Goal: Task Accomplishment & Management: Use online tool/utility

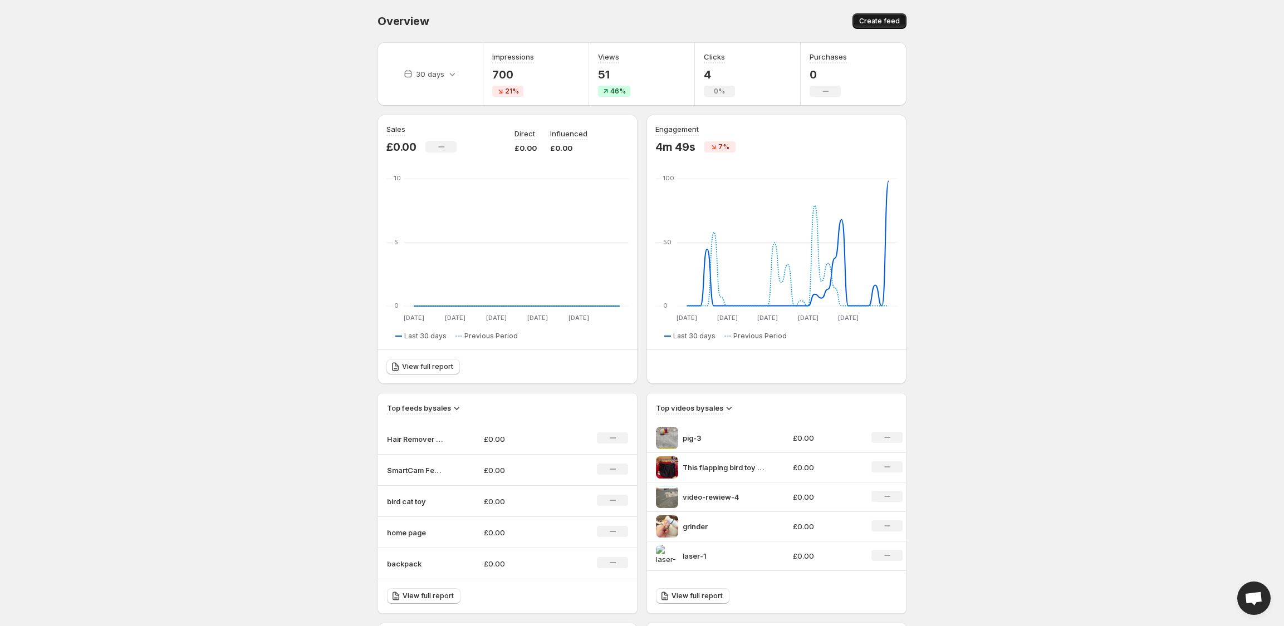
click at [873, 21] on span "Create feed" at bounding box center [879, 21] width 41 height 9
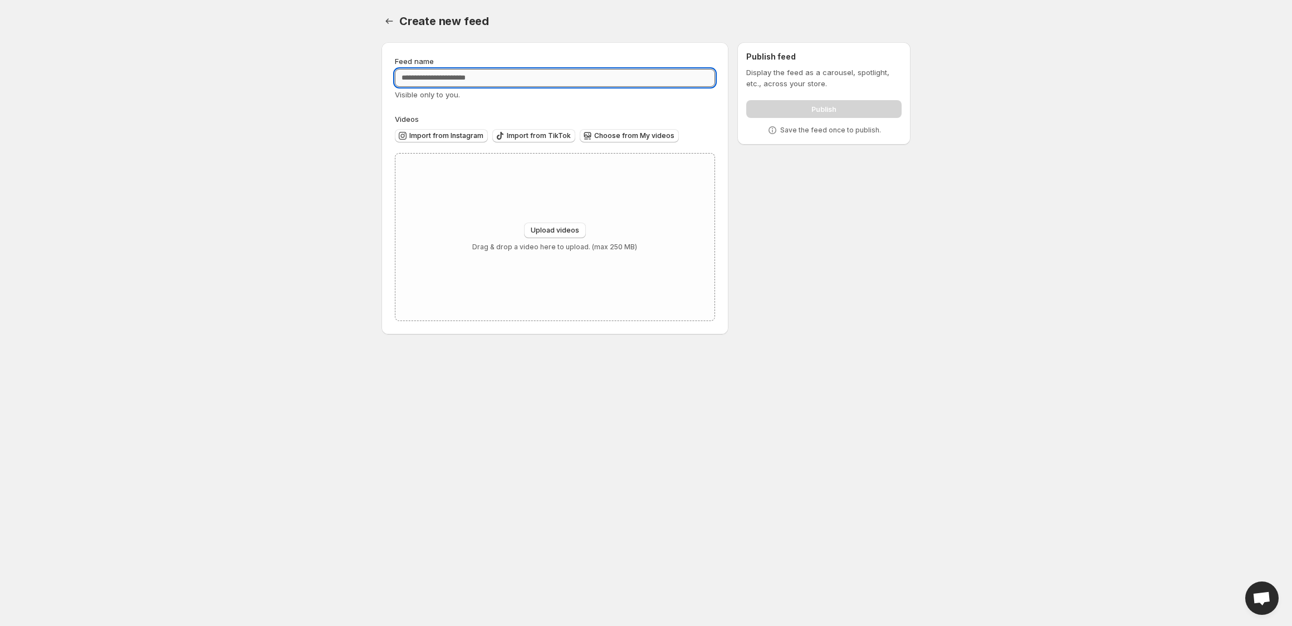
click at [583, 83] on input "Feed name" at bounding box center [555, 78] width 320 height 18
type input "**********"
click at [612, 136] on span "Choose from My videos" at bounding box center [634, 135] width 80 height 9
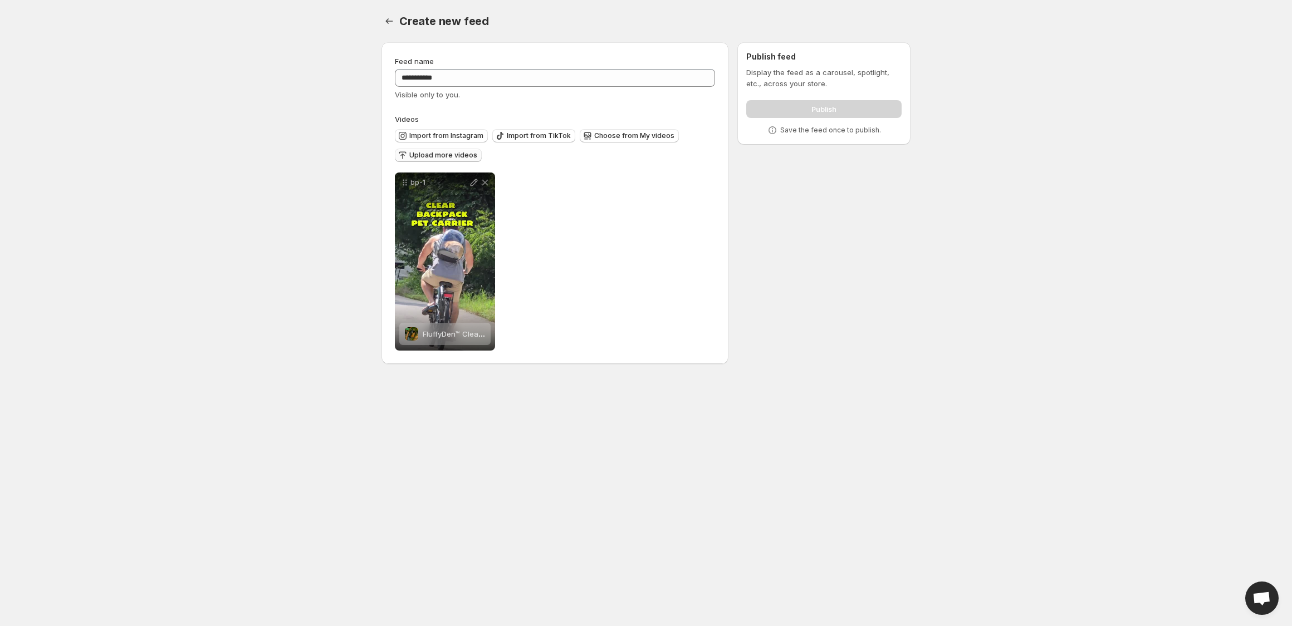
click at [444, 154] on span "Upload more videos" at bounding box center [443, 155] width 68 height 9
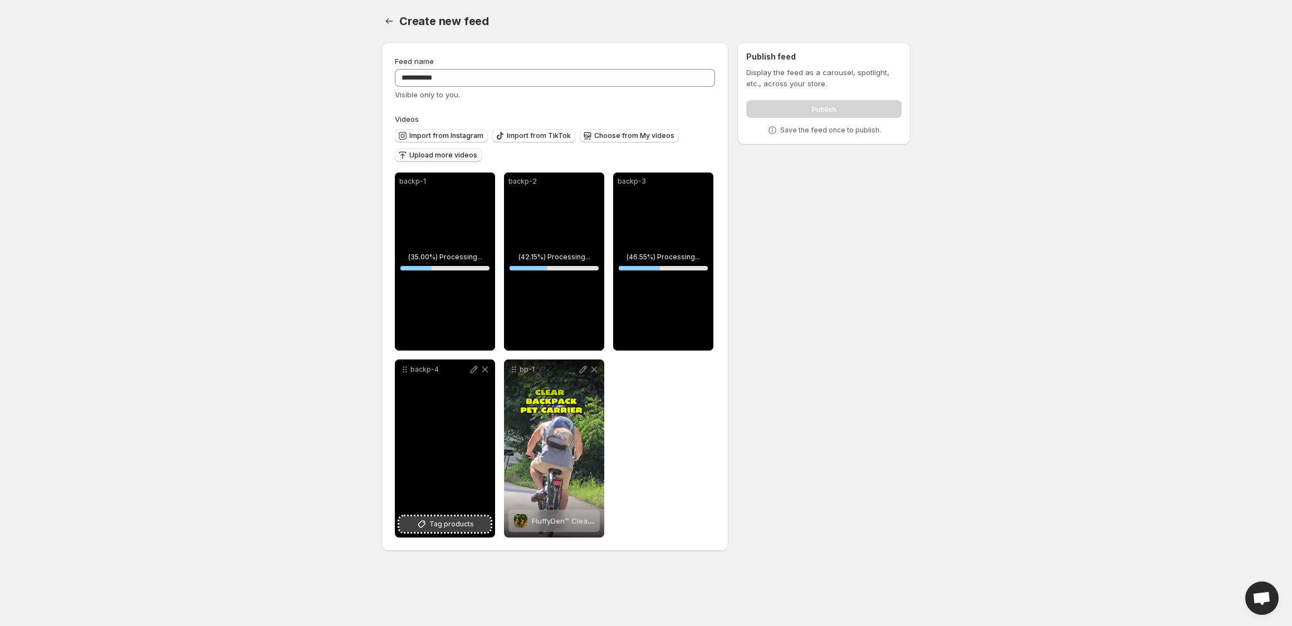
click at [419, 524] on icon at bounding box center [421, 524] width 11 height 11
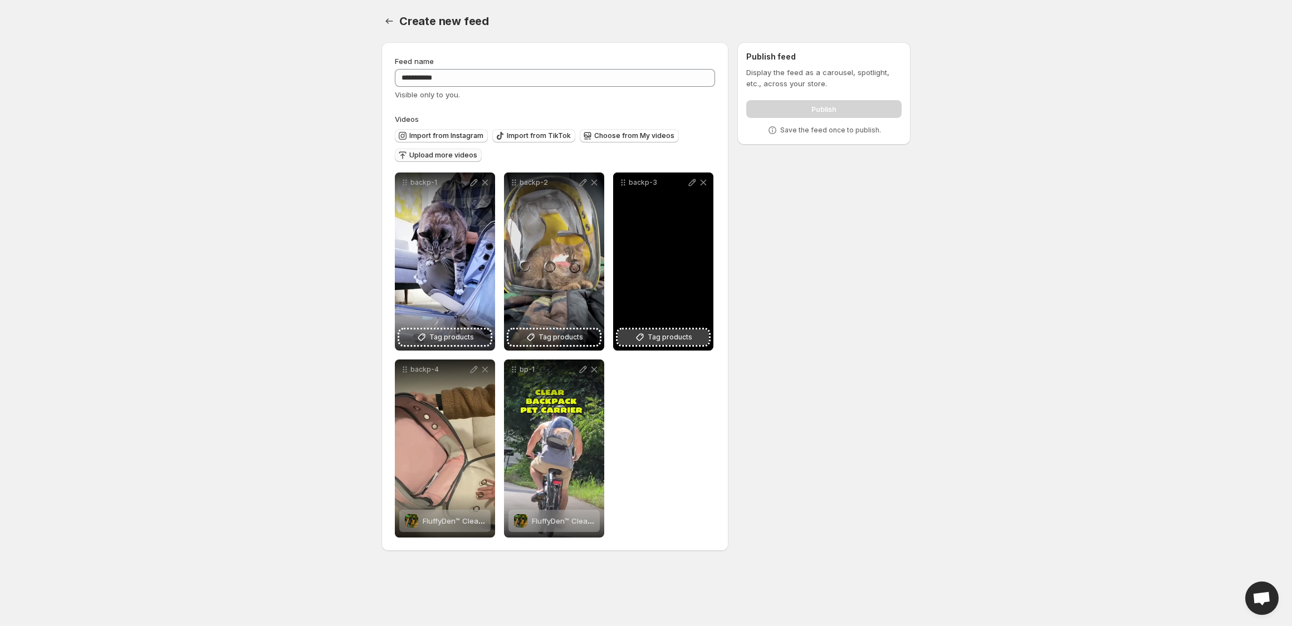
click at [645, 337] on icon at bounding box center [639, 337] width 11 height 11
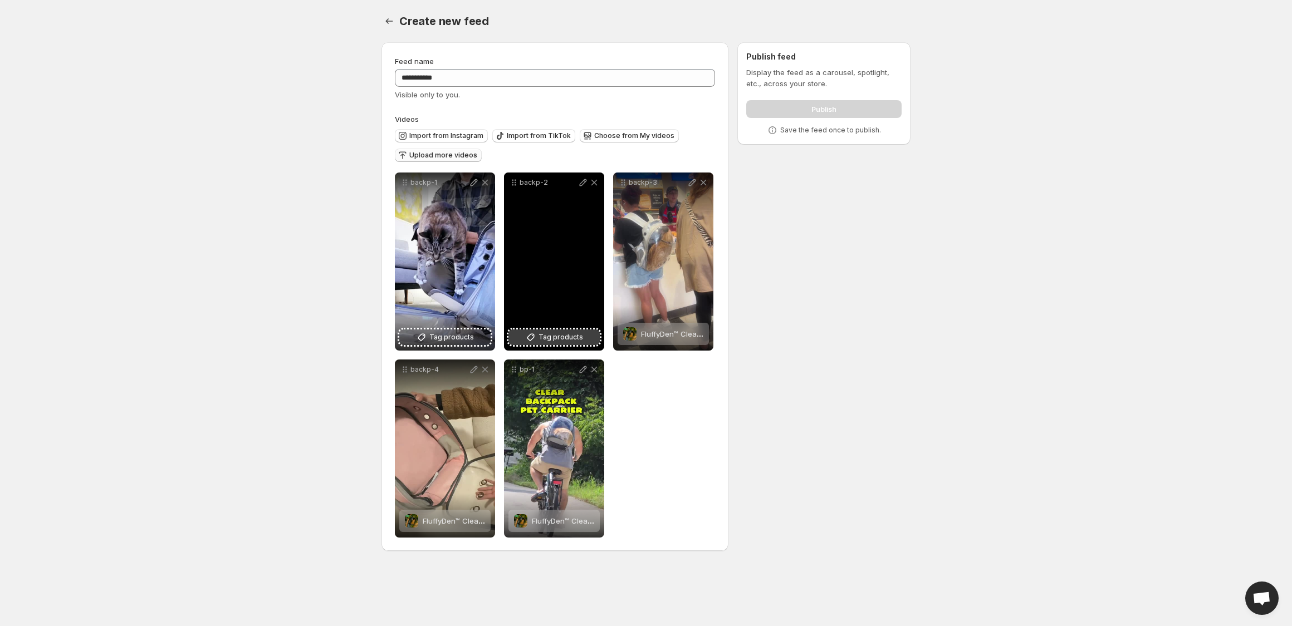
click at [557, 332] on span "Tag products" at bounding box center [560, 337] width 45 height 11
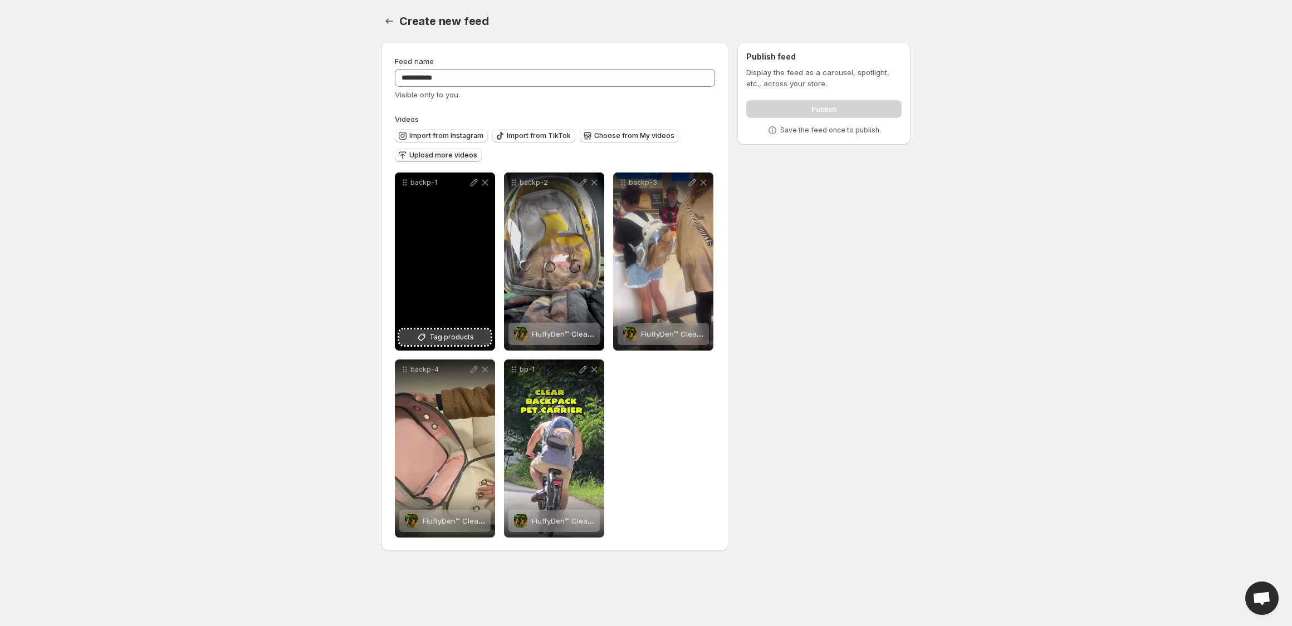
click at [412, 343] on button "Tag products" at bounding box center [444, 338] width 91 height 16
